Goal: Transaction & Acquisition: Download file/media

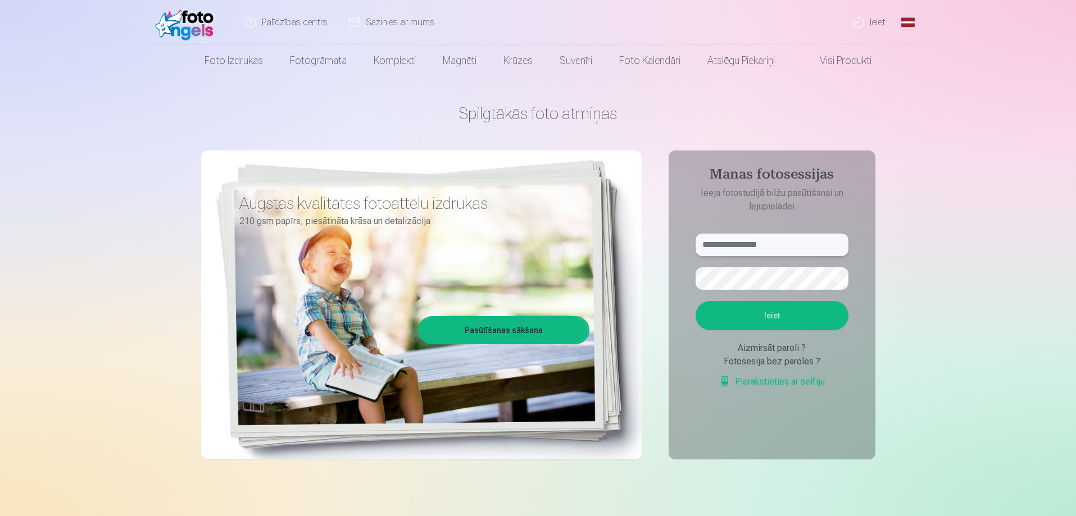
click at [769, 249] on input "text" at bounding box center [772, 245] width 153 height 22
type input "**********"
click at [767, 321] on button "Ieiet" at bounding box center [772, 315] width 153 height 29
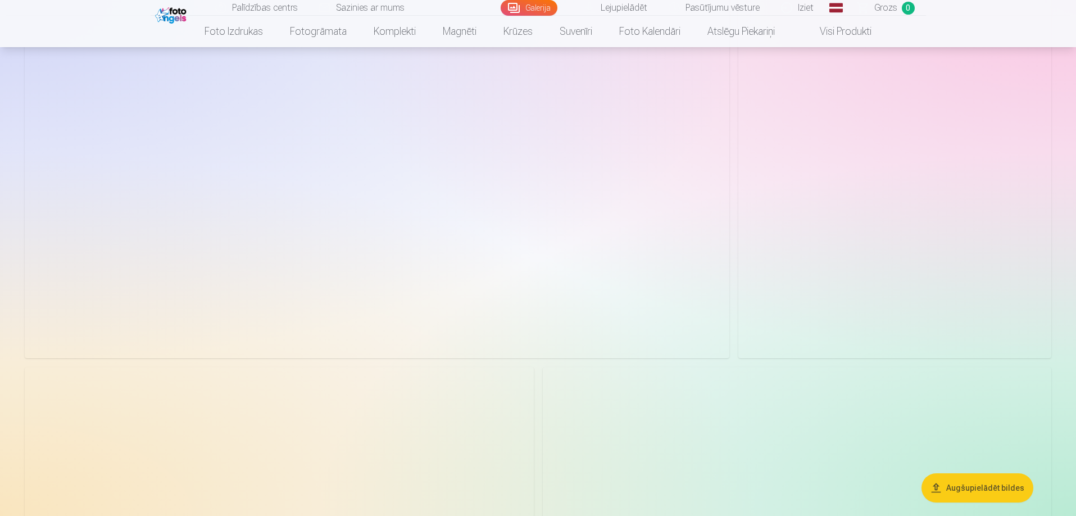
scroll to position [281, 0]
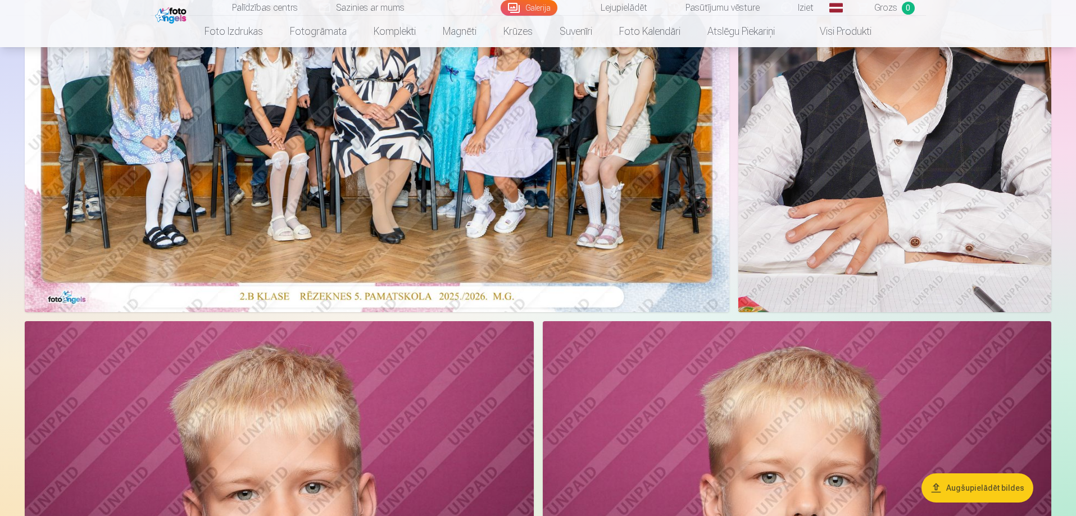
click at [997, 487] on button "Augšupielādēt bildes" at bounding box center [977, 488] width 112 height 29
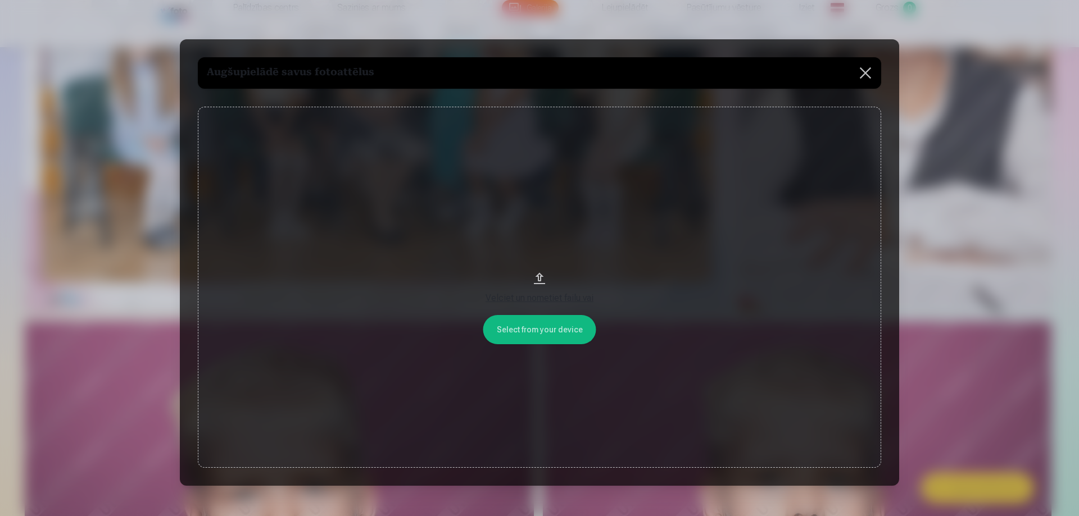
click at [869, 69] on button at bounding box center [864, 72] width 31 height 31
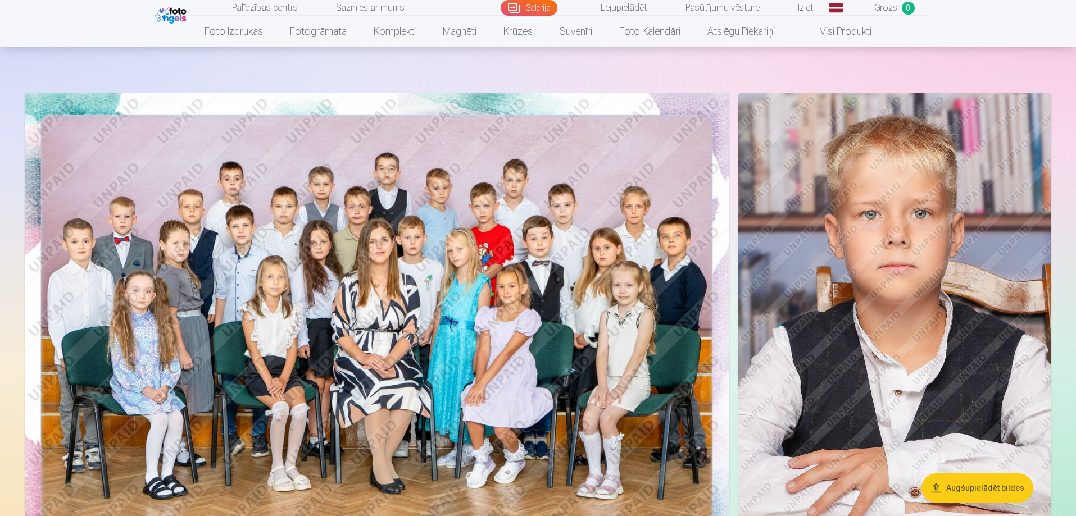
scroll to position [0, 0]
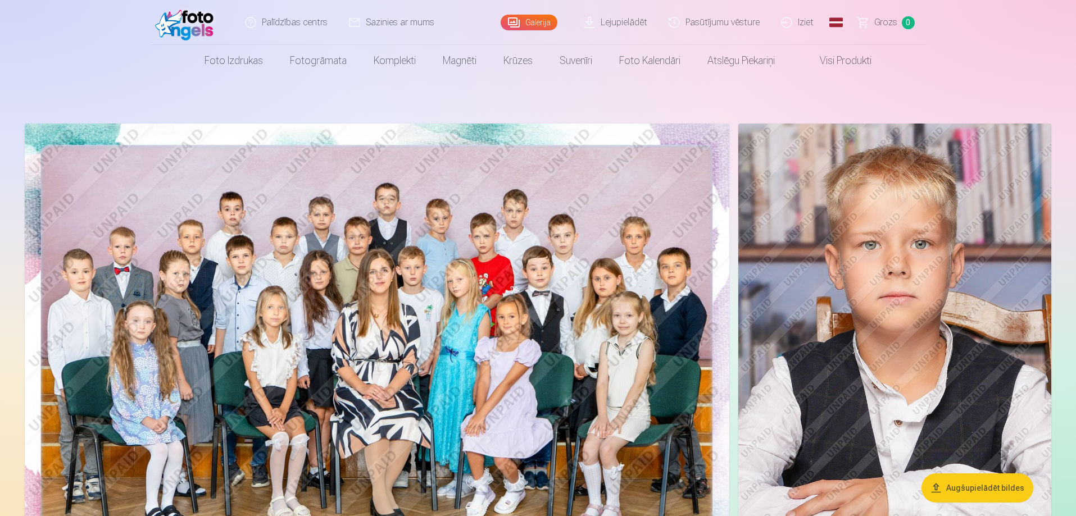
click at [639, 23] on link "Lejupielādēt" at bounding box center [616, 22] width 85 height 45
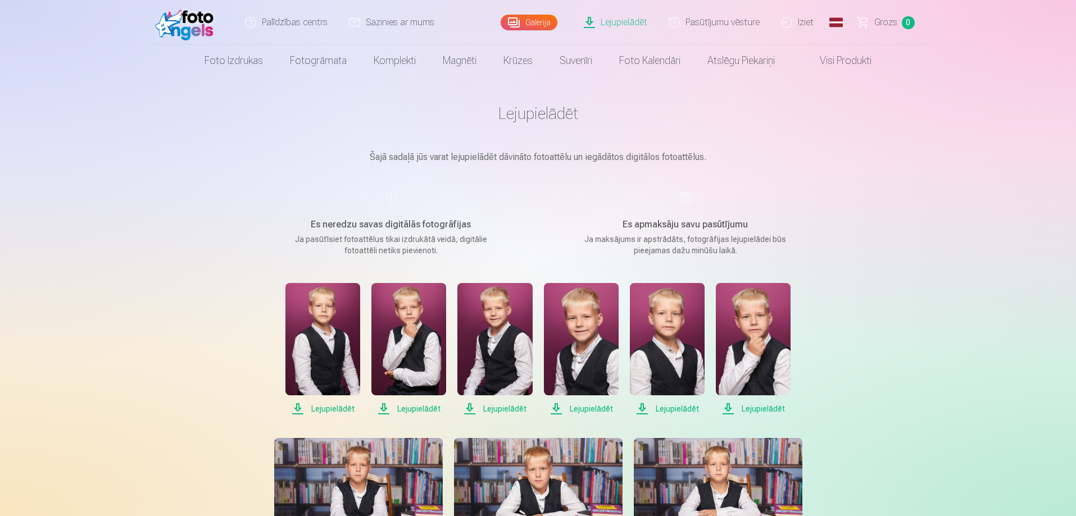
click at [321, 411] on span "Lejupielādēt" at bounding box center [322, 408] width 75 height 13
click at [419, 413] on span "Lejupielādēt" at bounding box center [408, 408] width 75 height 13
click at [506, 410] on span "Lejupielādēt" at bounding box center [494, 408] width 75 height 13
click at [594, 410] on span "Lejupielādēt" at bounding box center [581, 408] width 75 height 13
click at [677, 411] on span "Lejupielādēt" at bounding box center [667, 408] width 75 height 13
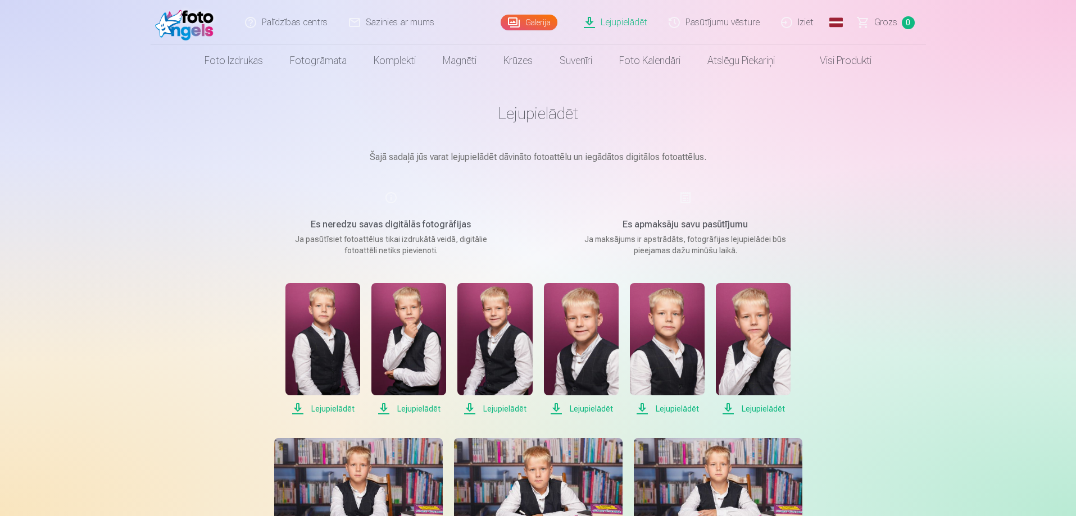
click at [760, 411] on span "Lejupielādēt" at bounding box center [753, 408] width 75 height 13
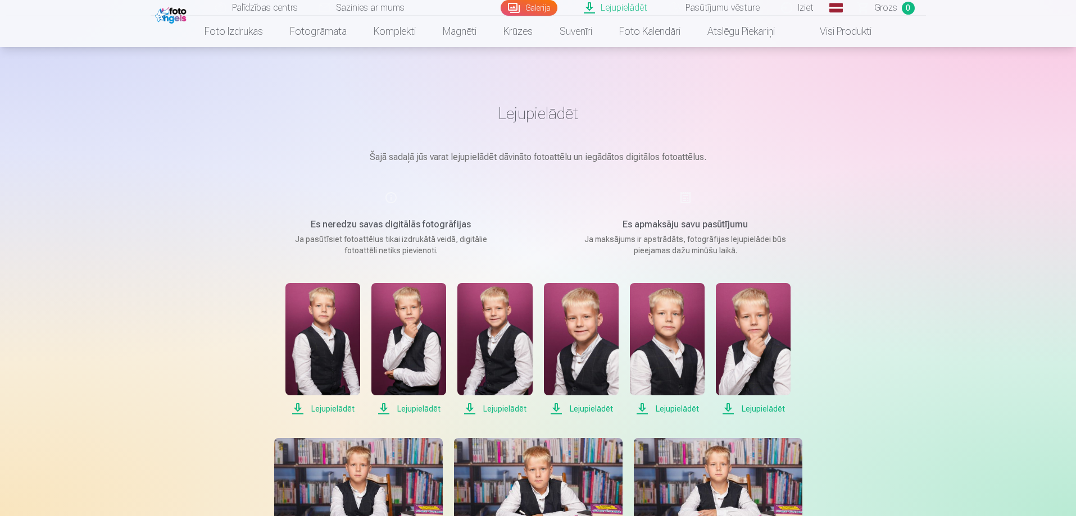
scroll to position [225, 0]
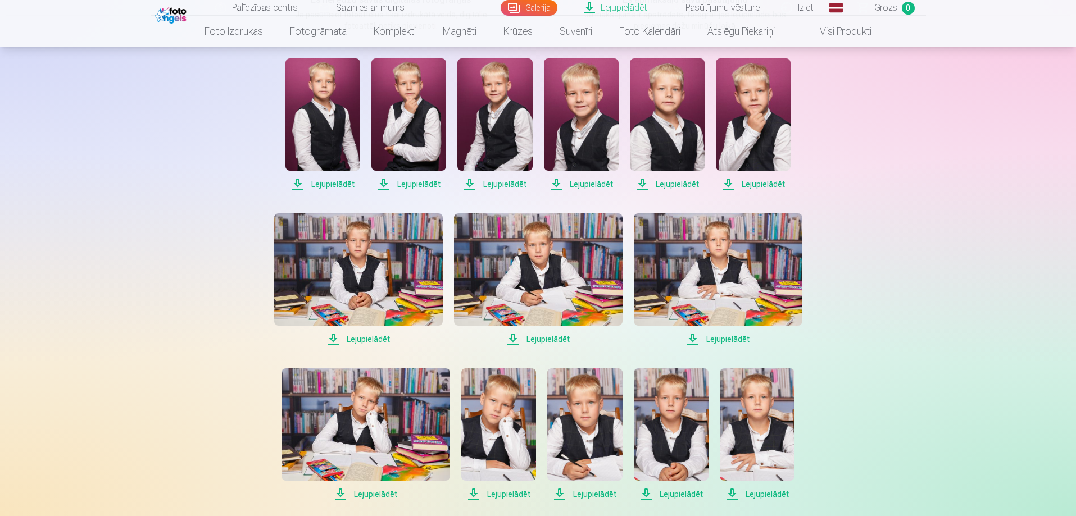
click at [730, 340] on span "Lejupielādēt" at bounding box center [718, 339] width 169 height 13
click at [554, 340] on span "Lejupielādēt" at bounding box center [538, 339] width 169 height 13
click at [374, 341] on span "Lejupielādēt" at bounding box center [358, 339] width 169 height 13
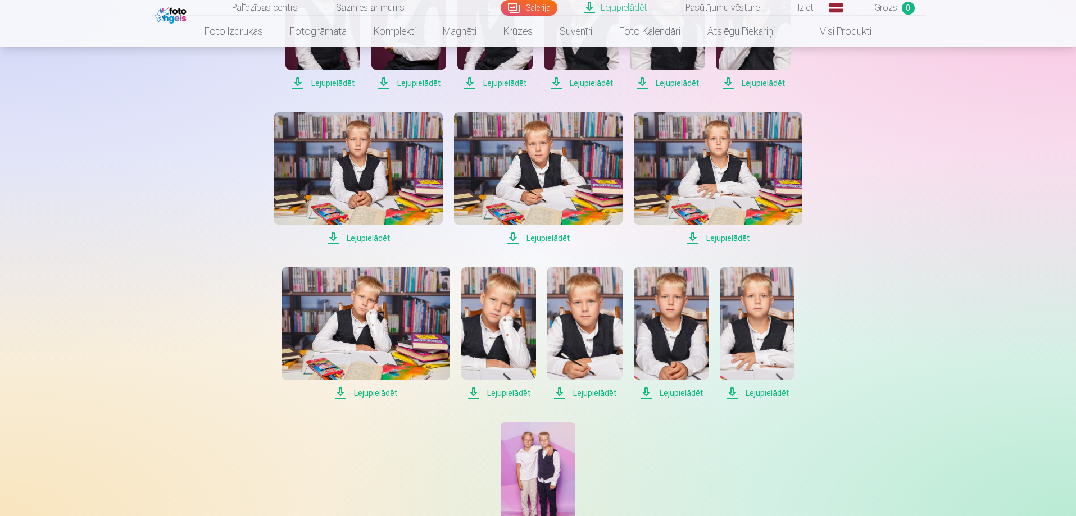
scroll to position [337, 0]
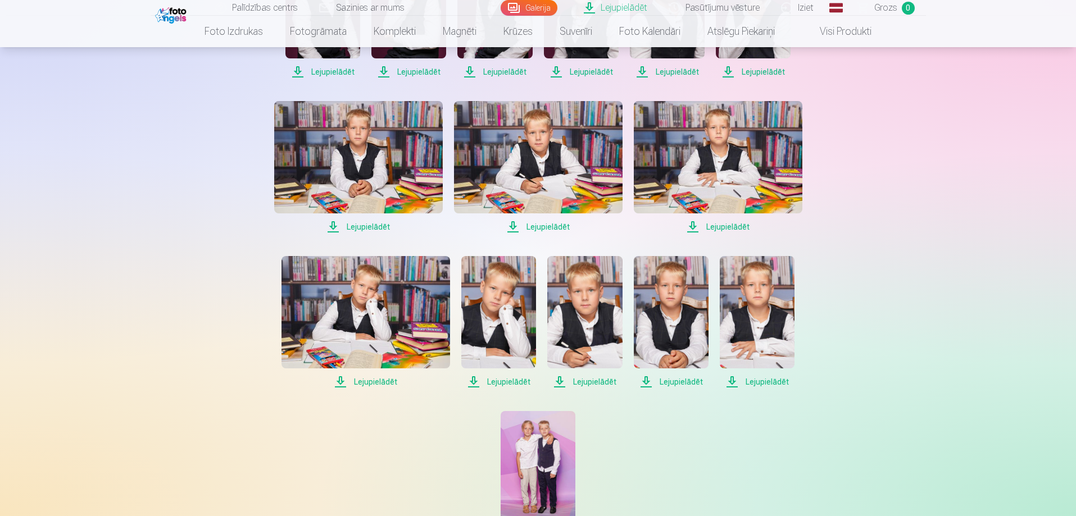
click at [374, 381] on span "Lejupielādēt" at bounding box center [365, 381] width 169 height 13
click at [499, 385] on span "Lejupielādēt" at bounding box center [498, 381] width 75 height 13
click at [593, 384] on span "Lejupielādēt" at bounding box center [584, 381] width 75 height 13
click at [684, 379] on span "Lejupielādēt" at bounding box center [671, 381] width 75 height 13
click at [766, 385] on span "Lejupielādēt" at bounding box center [757, 381] width 75 height 13
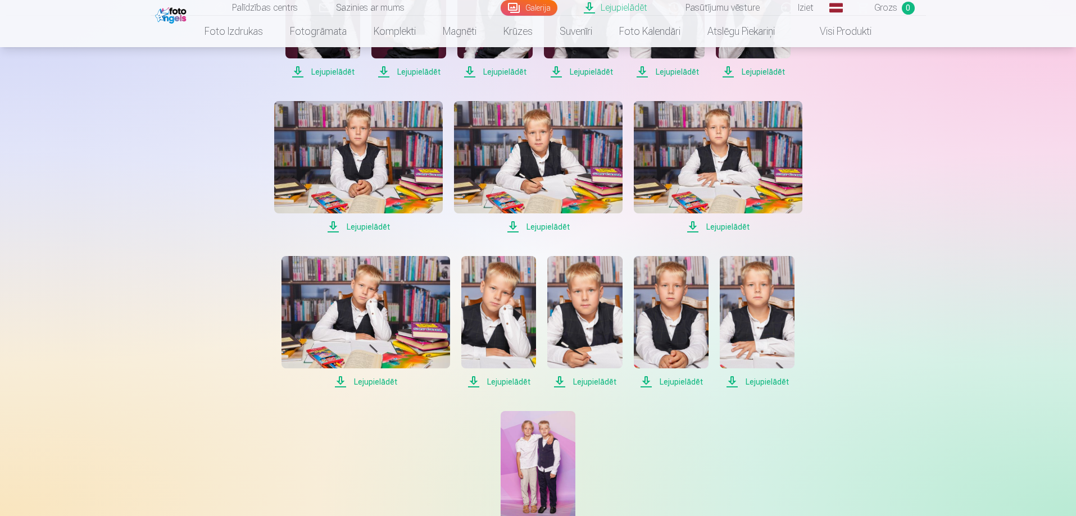
scroll to position [449, 0]
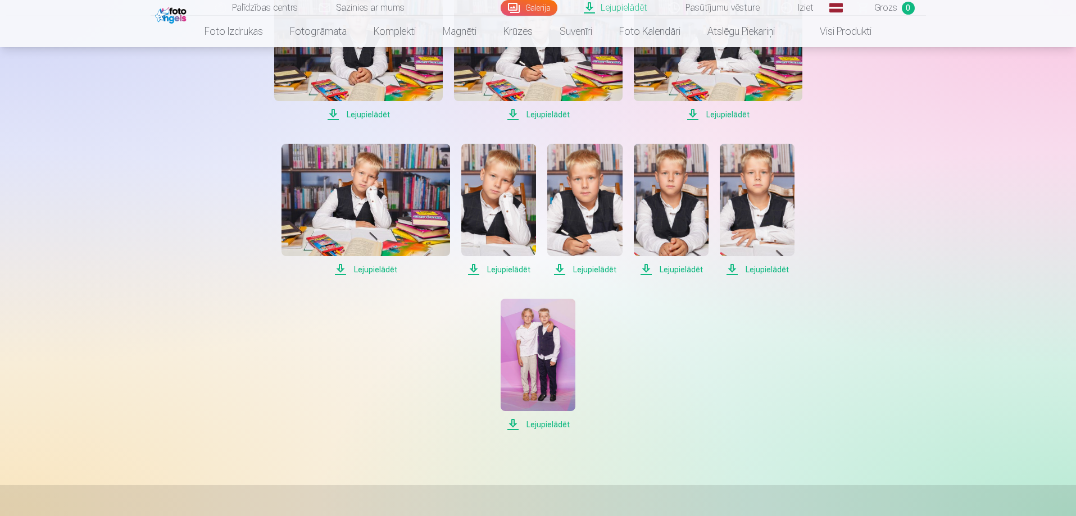
click at [549, 420] on span "Lejupielādēt" at bounding box center [538, 424] width 75 height 13
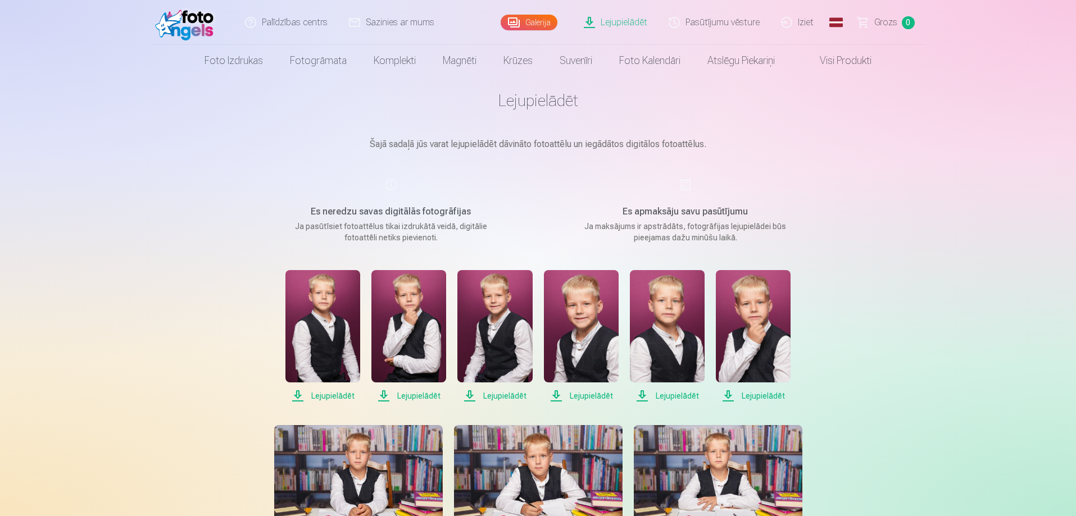
scroll to position [0, 0]
